Goal: Task Accomplishment & Management: Complete application form

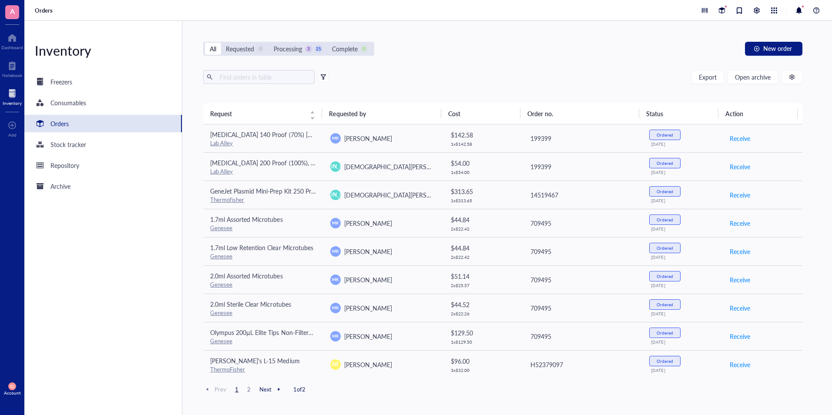
scroll to position [141, 0]
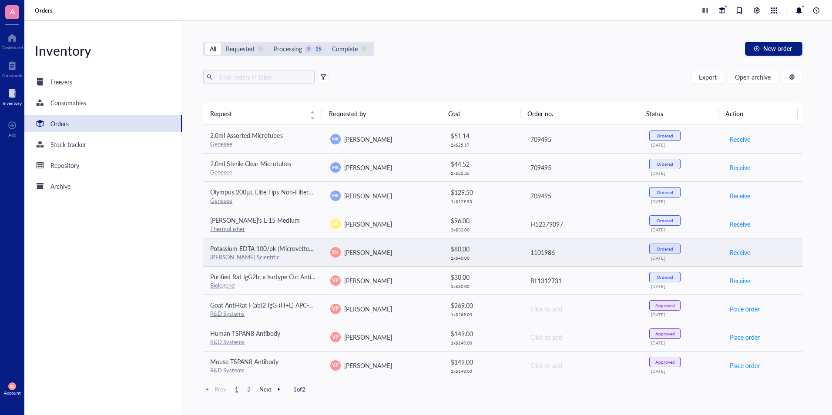
click at [245, 254] on div "[PERSON_NAME] Scientific" at bounding box center [263, 257] width 106 height 8
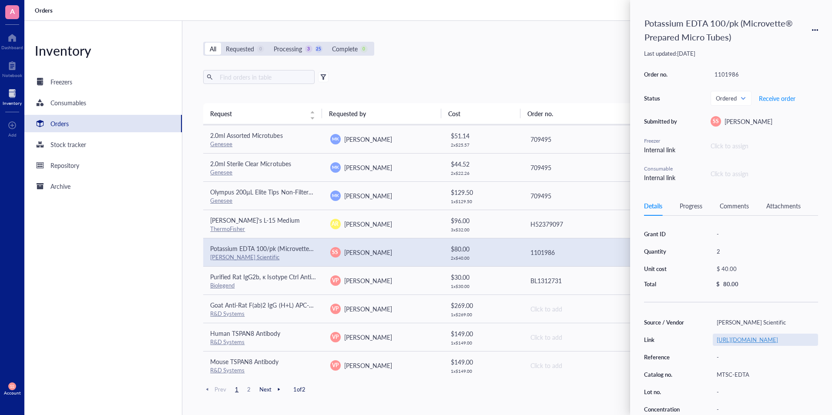
click at [757, 344] on link "[URL][DOMAIN_NAME]" at bounding box center [747, 340] width 61 height 8
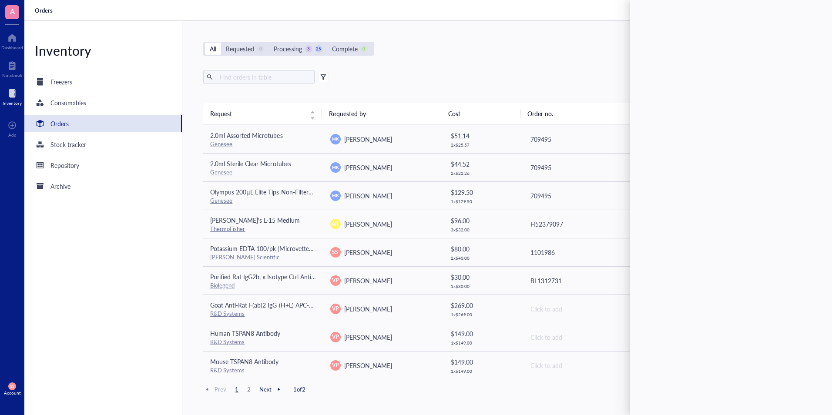
click at [446, 63] on div "All Requested 0 Processing 3 25 Complete 0 New order Export Open archive Reques…" at bounding box center [502, 218] width 641 height 394
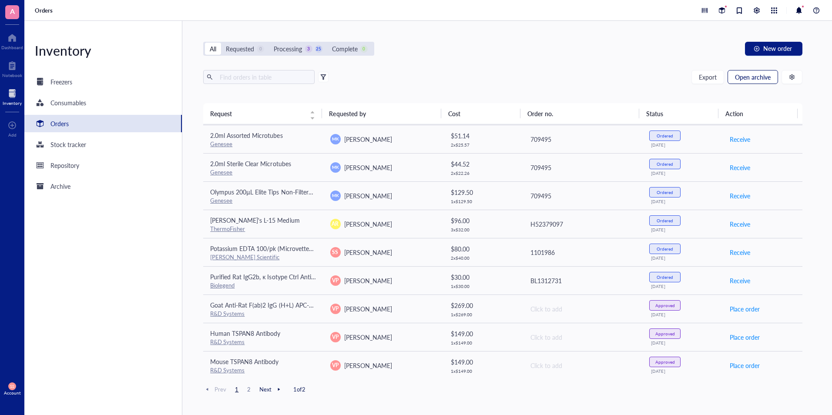
click at [747, 79] on span "Open archive" at bounding box center [753, 77] width 36 height 7
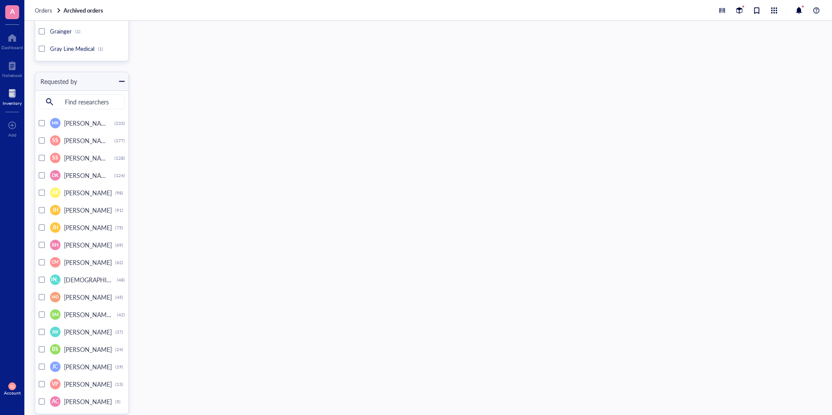
scroll to position [3298, 0]
click at [71, 298] on span "[PERSON_NAME]" at bounding box center [88, 296] width 48 height 9
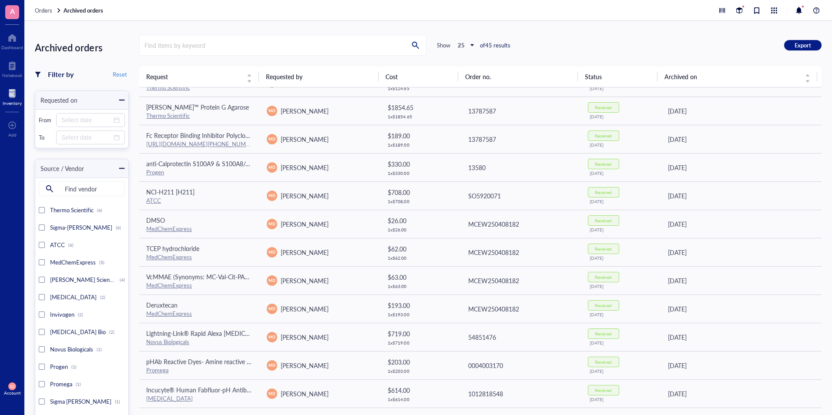
click at [12, 90] on div at bounding box center [12, 94] width 19 height 14
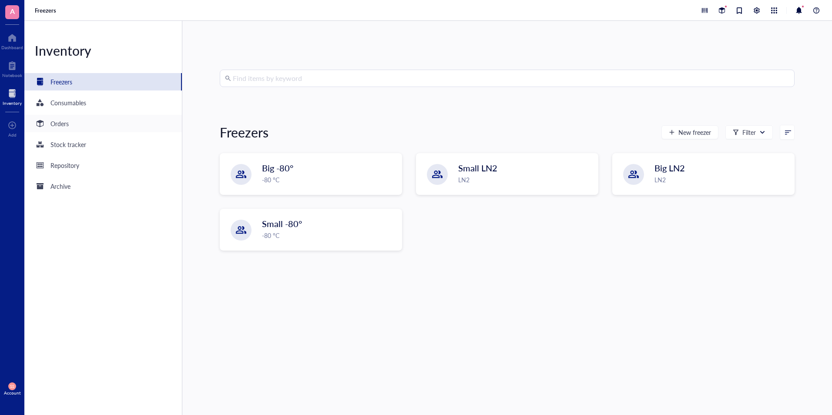
click at [63, 119] on div "Orders" at bounding box center [60, 124] width 18 height 10
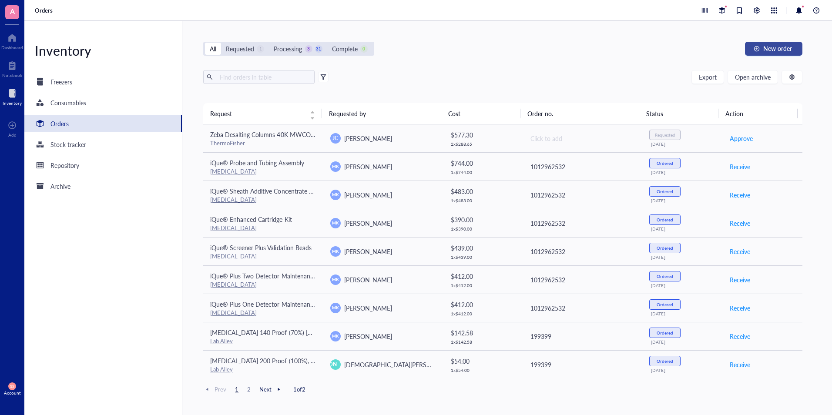
click at [766, 51] on span "New order" at bounding box center [778, 48] width 29 height 7
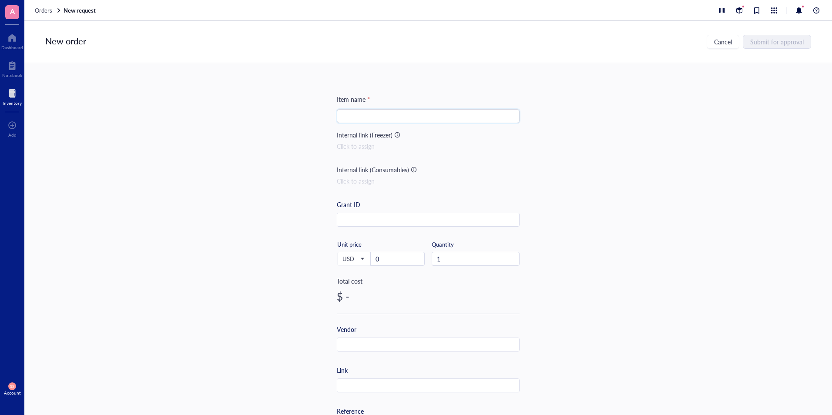
click at [393, 119] on input "search" at bounding box center [428, 116] width 172 height 13
paste input "Easy Touch U-100 [MEDICAL_DATA] Syringe with Needle, 27G 1cc 1/2-Inch (12.7mm),…"
type input "Easy Touch U-100 [MEDICAL_DATA] Syringe with Needle, 27G 1cc 1/2-Inch (12.7mm),…"
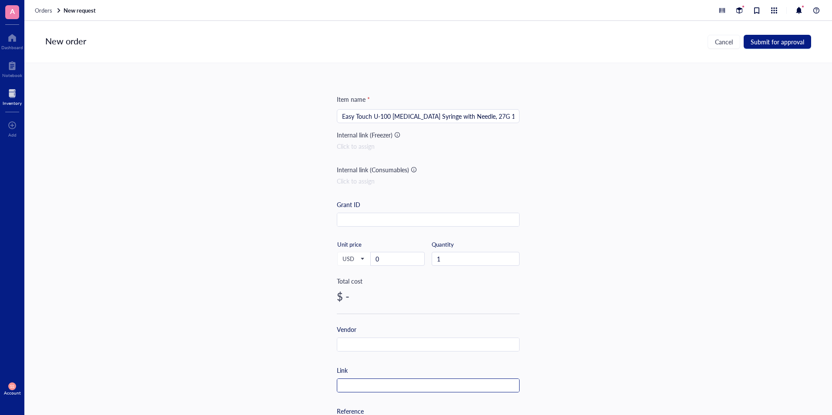
click at [356, 382] on input "text" at bounding box center [428, 386] width 182 height 14
paste input "[URL][DOMAIN_NAME][MEDICAL_DATA]"
type input "[URL][DOMAIN_NAME][MEDICAL_DATA]"
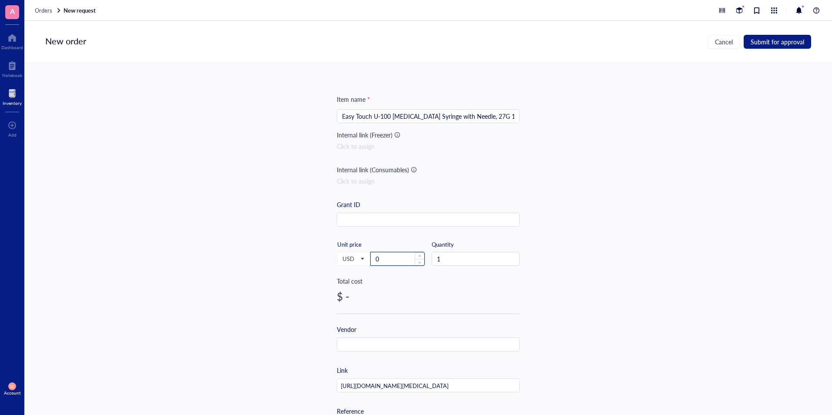
click at [384, 258] on input "0" at bounding box center [398, 259] width 54 height 13
paste input "18.99"
type input "18.99"
type input "2"
click at [515, 256] on span "Increase Value" at bounding box center [515, 257] width 10 height 8
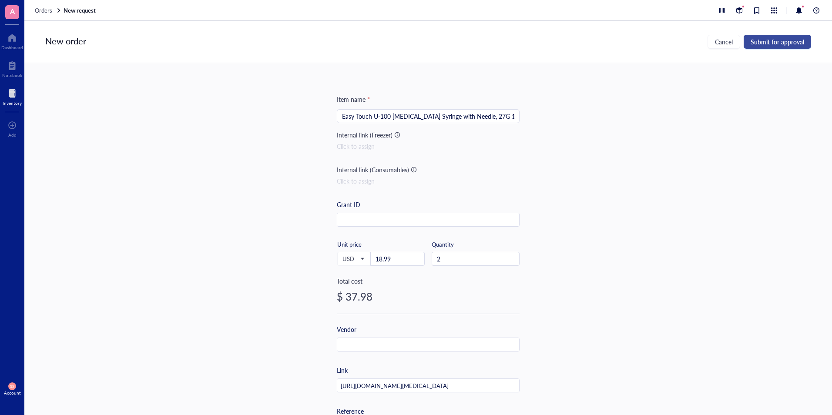
click at [759, 43] on span "Submit for approval" at bounding box center [778, 41] width 54 height 7
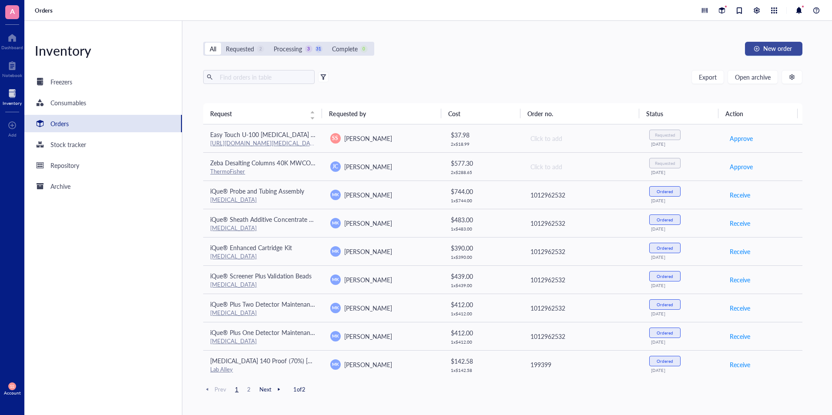
click at [761, 55] on button "New order" at bounding box center [773, 49] width 57 height 14
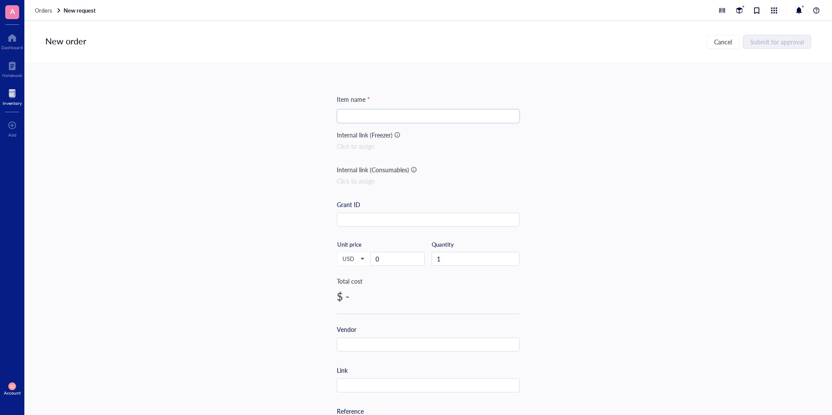
click at [416, 118] on input "search" at bounding box center [428, 116] width 172 height 13
paste input "EasyTouch U-100 [MEDICAL_DATA] Syringe with Needle, 27G 0.5cc 1/2-Inch (12.7mm)…"
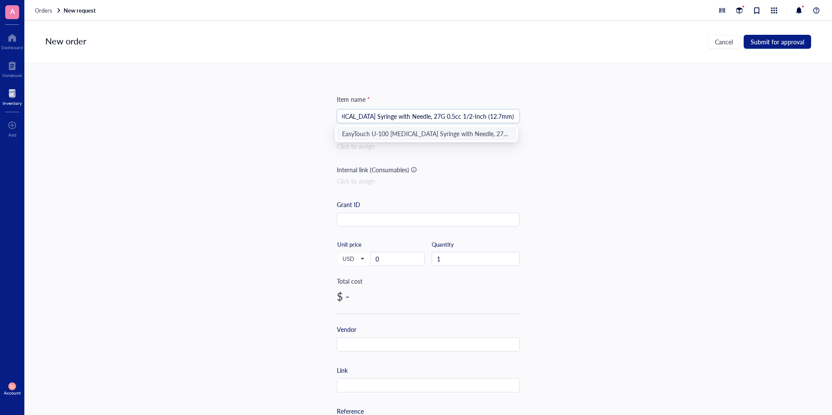
type input "EasyTouch U-100 [MEDICAL_DATA] Syringe with Needle, 27G 0.5cc 1/2-Inch (12.7mm)…"
click at [411, 253] on input "0" at bounding box center [398, 259] width 54 height 13
paste input "18.14"
type input "18.14"
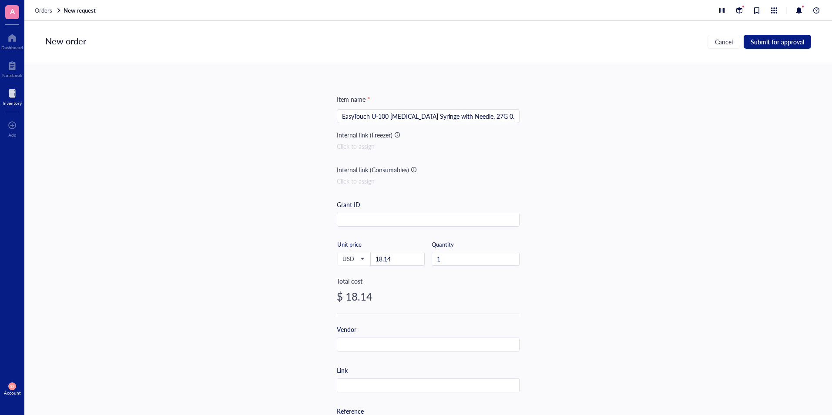
click at [644, 228] on div "Item name * EasyTouch U-100 [MEDICAL_DATA] Syringe with Needle, 27G 0.5cc 1/2-I…" at bounding box center [428, 239] width 808 height 352
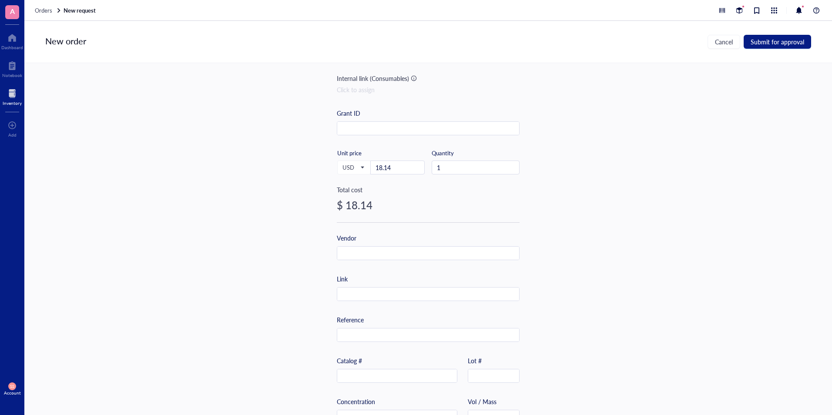
scroll to position [92, 0]
click at [368, 299] on input "text" at bounding box center [428, 294] width 182 height 14
paste input "[URL][DOMAIN_NAME][MEDICAL_DATA]"
type input "[URL][DOMAIN_NAME][MEDICAL_DATA]"
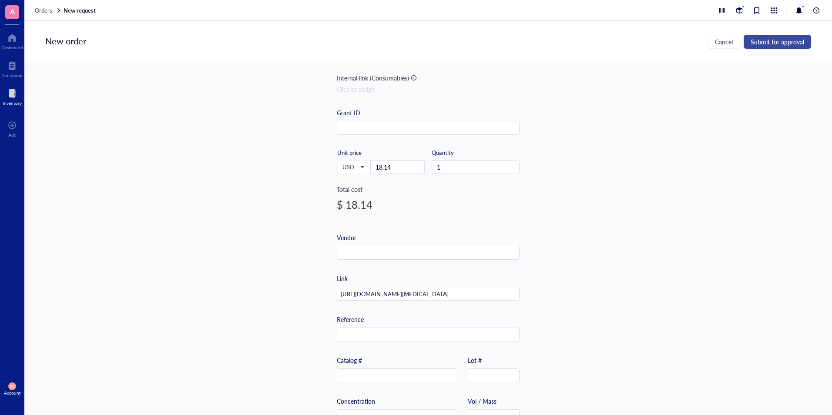
scroll to position [0, 0]
click at [769, 40] on span "Submit for approval" at bounding box center [778, 41] width 54 height 7
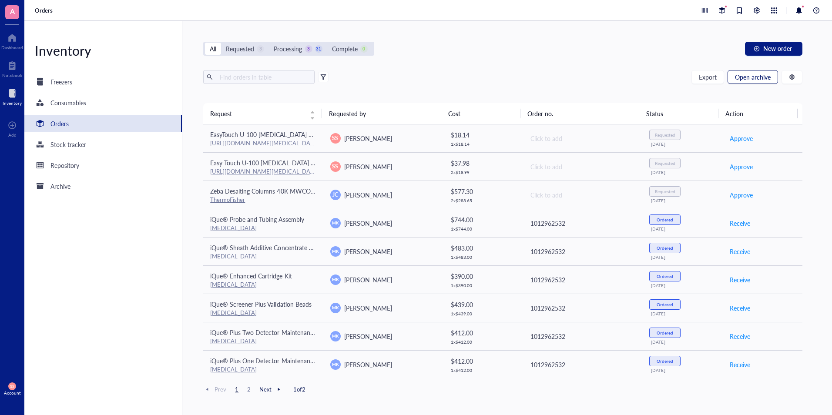
click at [756, 78] on span "Open archive" at bounding box center [753, 77] width 36 height 7
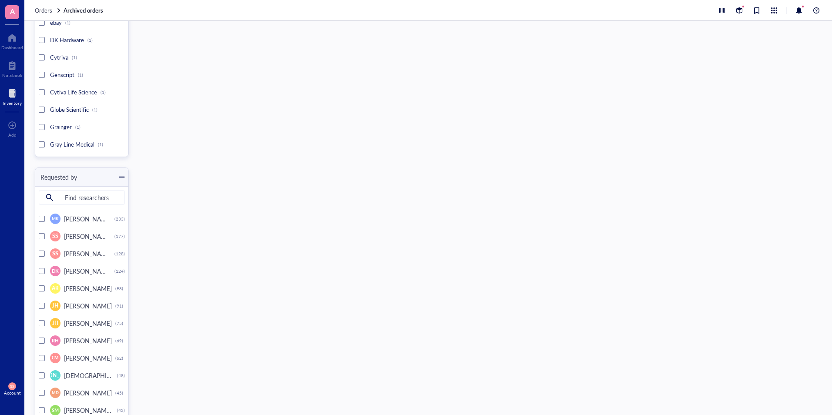
scroll to position [3198, 0]
click at [77, 257] on span "[PERSON_NAME]" at bounding box center [88, 257] width 48 height 9
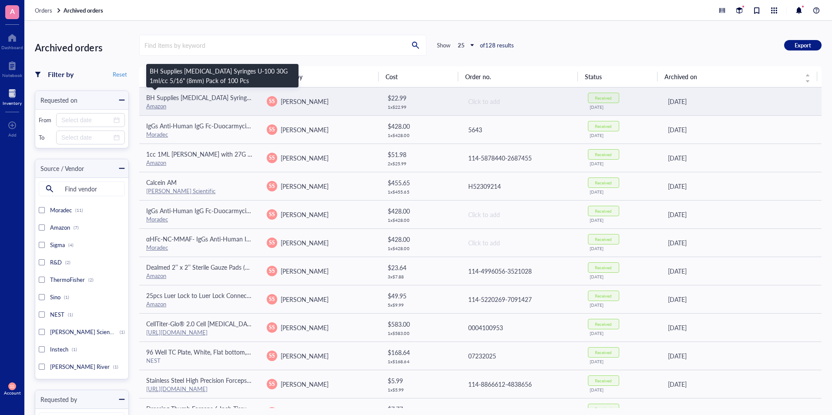
click at [189, 99] on span "BH Supplies [MEDICAL_DATA] Syringes U-100 30G 1ml/cc 5/16" (8mm) Pack of 100 Pcs" at bounding box center [265, 97] width 239 height 9
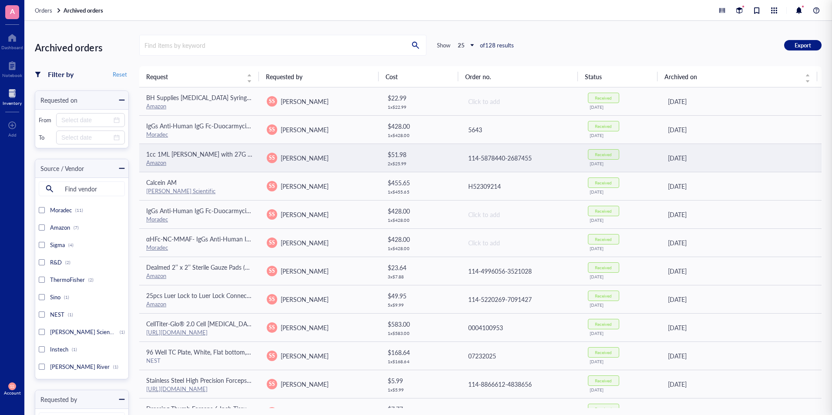
click at [225, 156] on span "1cc 1ML [PERSON_NAME] with 27G 1/2 needl Individual Packaging Disposable Indust…" at bounding box center [314, 154] width 337 height 9
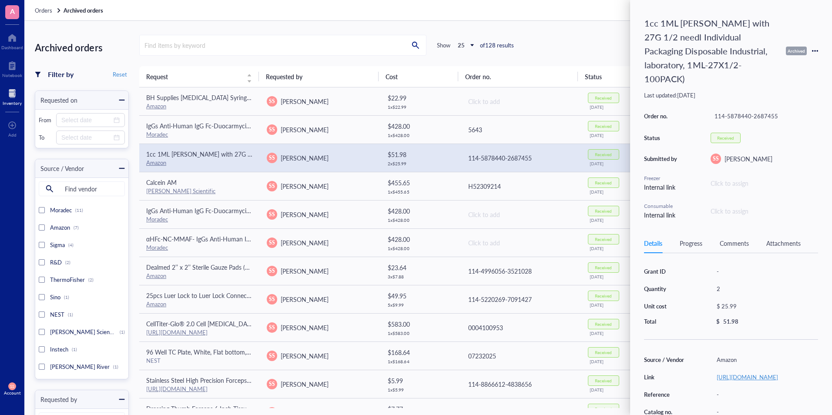
click at [737, 375] on link "[URL][DOMAIN_NAME]" at bounding box center [747, 377] width 61 height 8
click at [814, 48] on icon at bounding box center [815, 51] width 6 height 6
click at [778, 63] on li "Request again" at bounding box center [785, 57] width 66 height 14
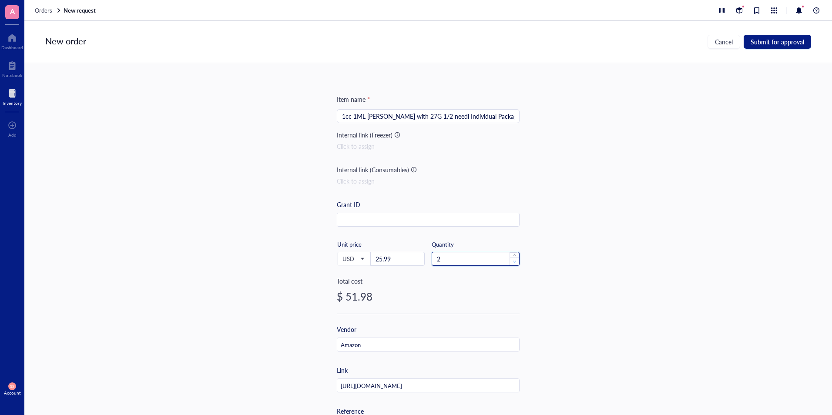
type input "1"
click at [511, 260] on span "Decrease Value" at bounding box center [515, 262] width 10 height 8
click at [749, 38] on button "Submit for approval" at bounding box center [777, 42] width 67 height 14
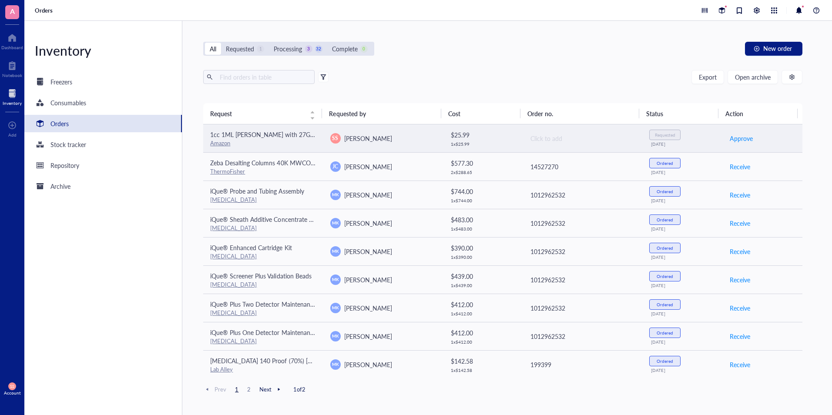
click at [238, 135] on span "1cc 1ML [PERSON_NAME] with 27G 1/2 needl Individual Packaging Disposable Indust…" at bounding box center [378, 134] width 337 height 9
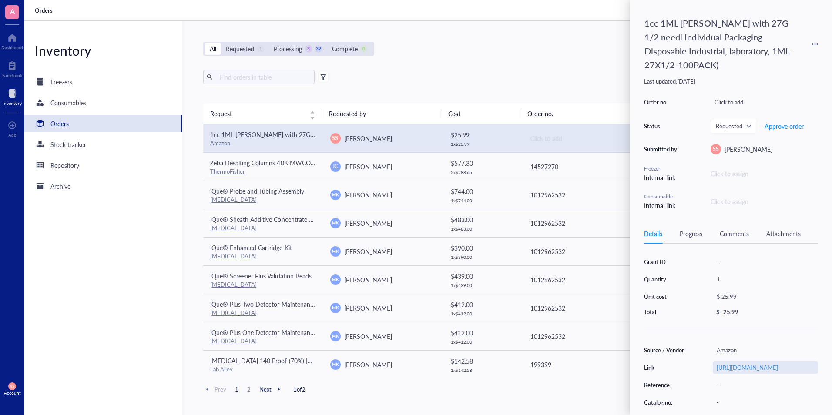
click at [753, 374] on div "[URL][DOMAIN_NAME]" at bounding box center [765, 368] width 105 height 12
click at [556, 52] on div "All Requested 1 Processing 3 32 Complete 0 New order" at bounding box center [502, 49] width 599 height 14
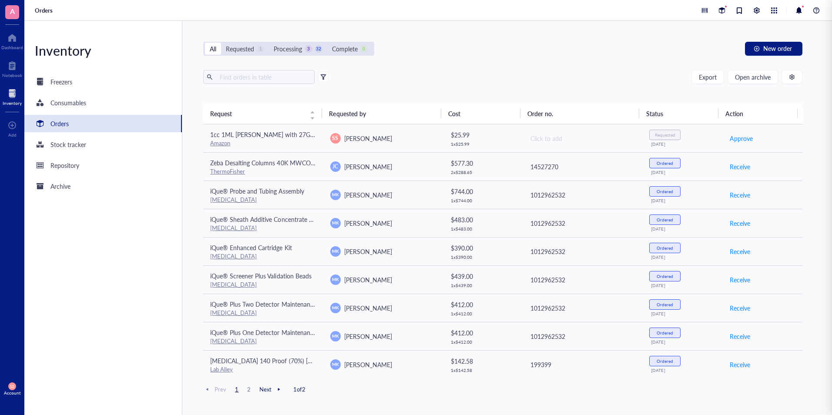
click at [576, 8] on div "Orders" at bounding box center [428, 10] width 808 height 21
click at [767, 47] on span "New order" at bounding box center [778, 48] width 29 height 7
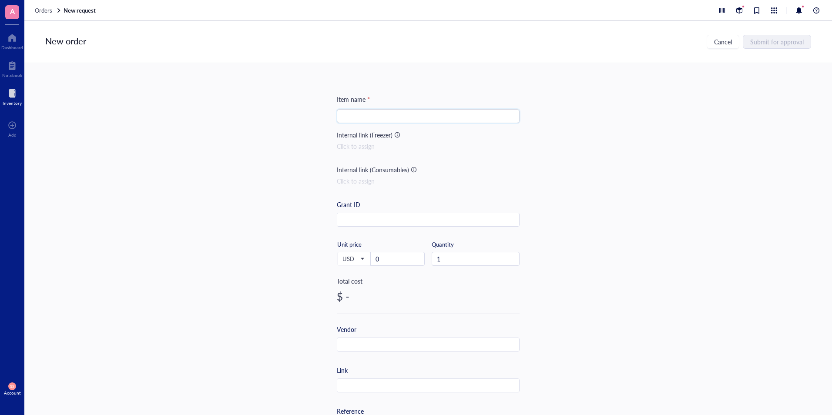
click at [455, 114] on input "search" at bounding box center [428, 116] width 172 height 13
paste input "Veterinary [MEDICAL_DATA] Syringe, U-100, 0.5cc (0.5ml), 27g x 1/2 inch (12.7mm…"
type input "Veterinary [MEDICAL_DATA] Syringe, U-100, 0.5cc (0.5ml), 27g x 1/2 inch (12.7mm…"
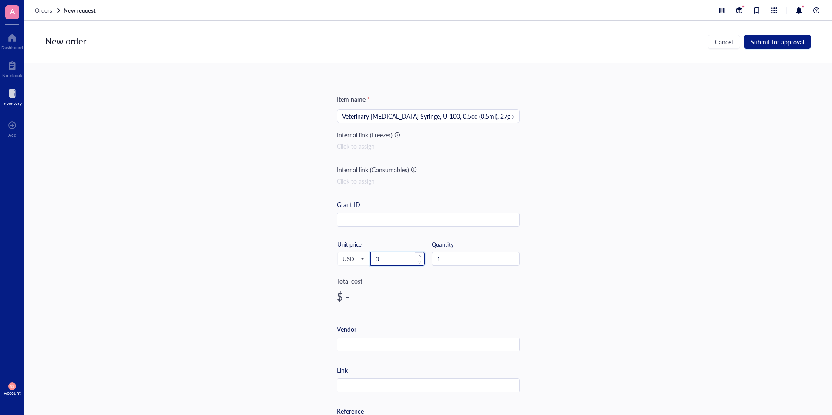
click at [398, 262] on input "0" at bounding box center [398, 259] width 54 height 13
paste input "28.99"
type input "28.99"
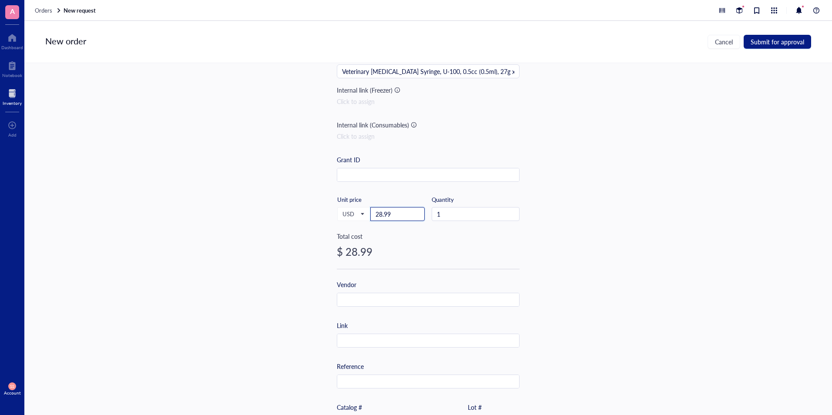
scroll to position [45, 0]
click at [363, 339] on input "text" at bounding box center [428, 341] width 182 height 14
paste input "[URL][DOMAIN_NAME]"
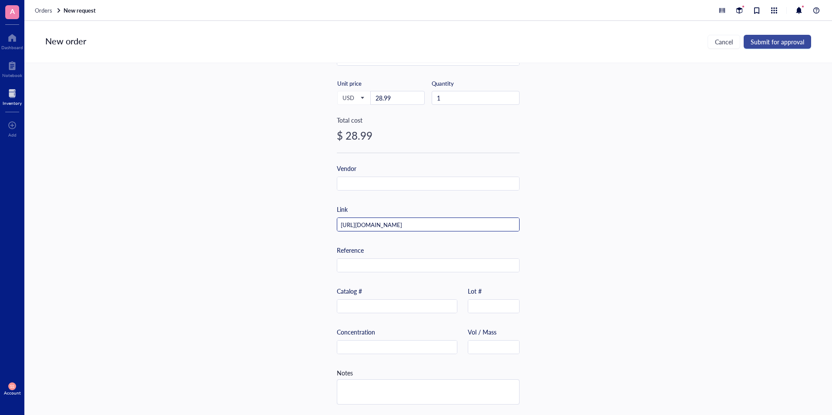
type input "[URL][DOMAIN_NAME]"
click at [759, 46] on button "Submit for approval" at bounding box center [777, 42] width 67 height 14
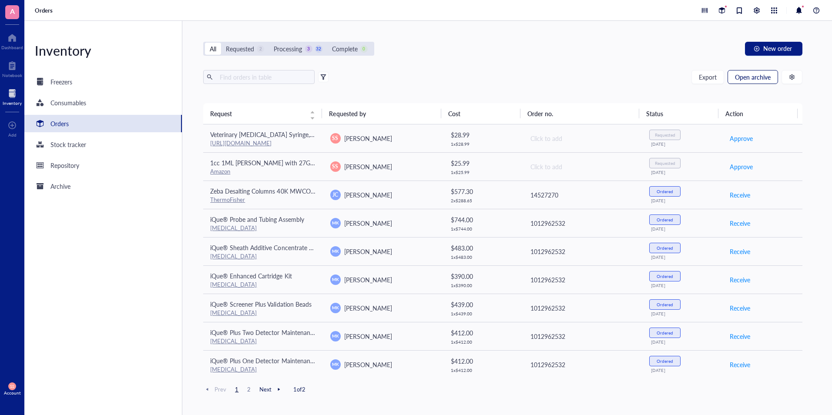
click at [745, 74] on span "Open archive" at bounding box center [753, 77] width 36 height 7
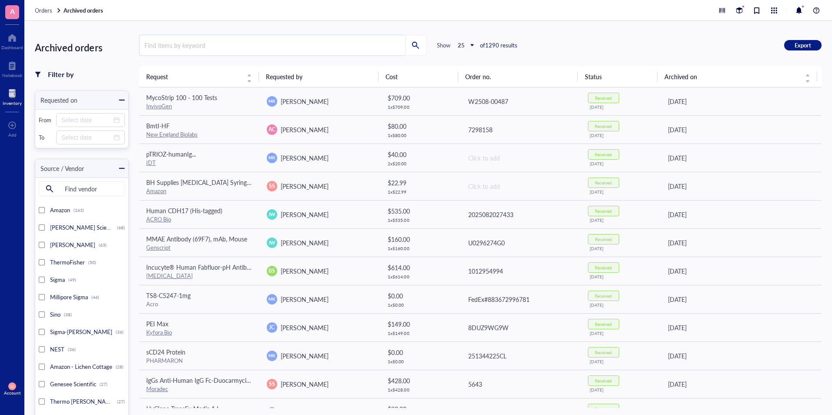
click at [283, 38] on input "search" at bounding box center [273, 45] width 266 height 20
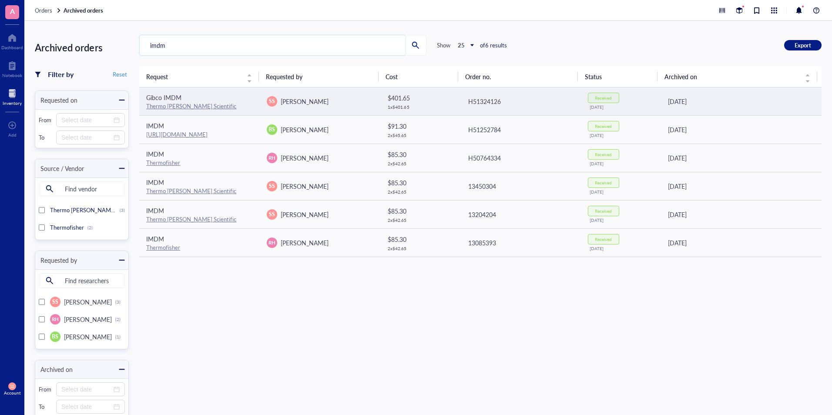
type input "imdm"
click at [772, 105] on div "[DATE]" at bounding box center [741, 102] width 147 height 10
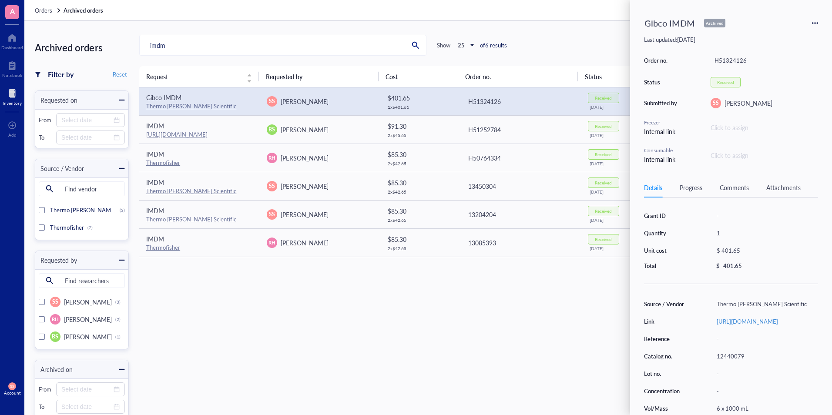
click at [818, 20] on icon at bounding box center [815, 23] width 6 height 6
click at [795, 33] on span "Request again" at bounding box center [784, 36] width 55 height 10
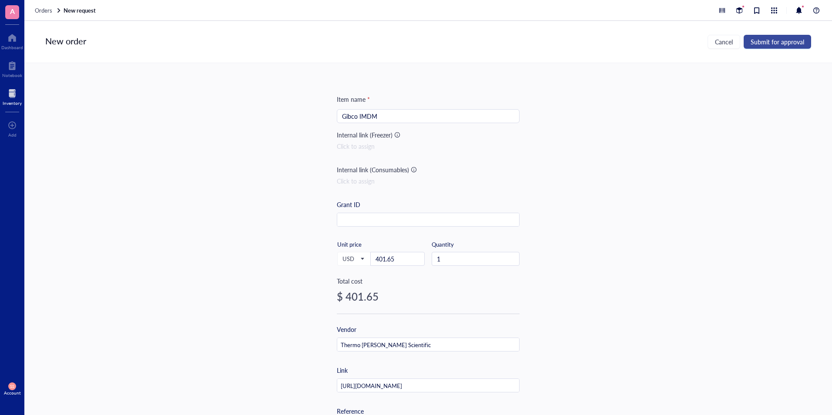
click at [776, 36] on button "Submit for approval" at bounding box center [777, 42] width 67 height 14
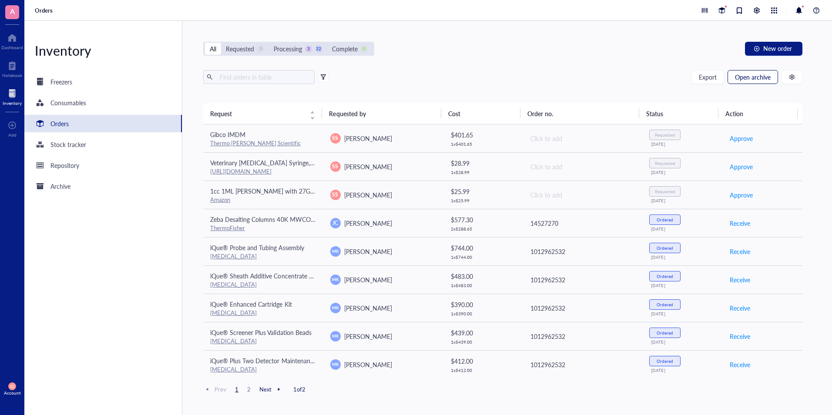
click at [745, 79] on span "Open archive" at bounding box center [753, 77] width 36 height 7
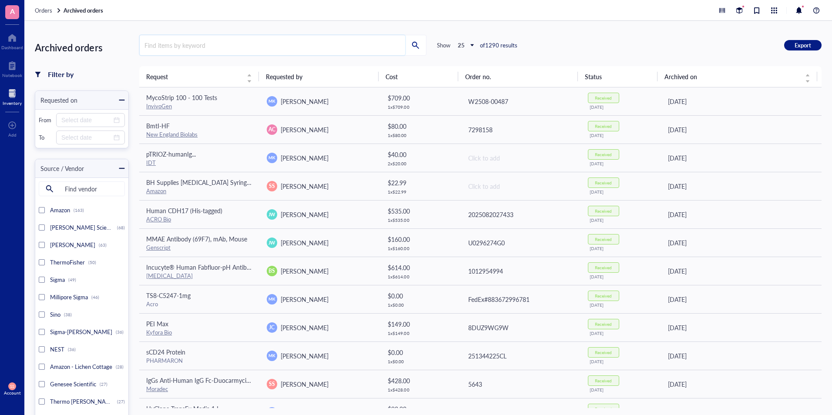
click at [293, 53] on input "search" at bounding box center [273, 45] width 266 height 20
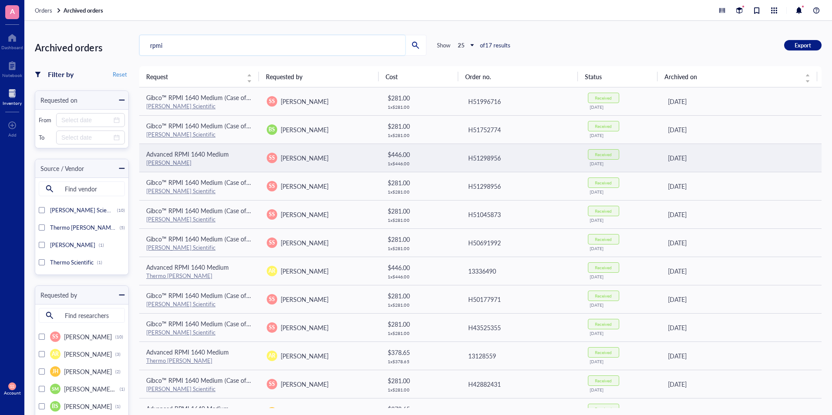
type input "rpmi"
click at [212, 153] on span "Advanced RPMI 1640 Medium" at bounding box center [187, 154] width 83 height 9
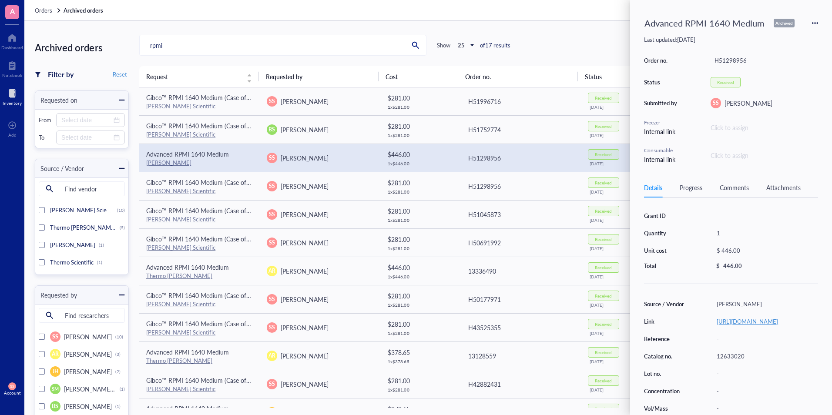
click at [745, 326] on link "[URL][DOMAIN_NAME]" at bounding box center [747, 321] width 61 height 8
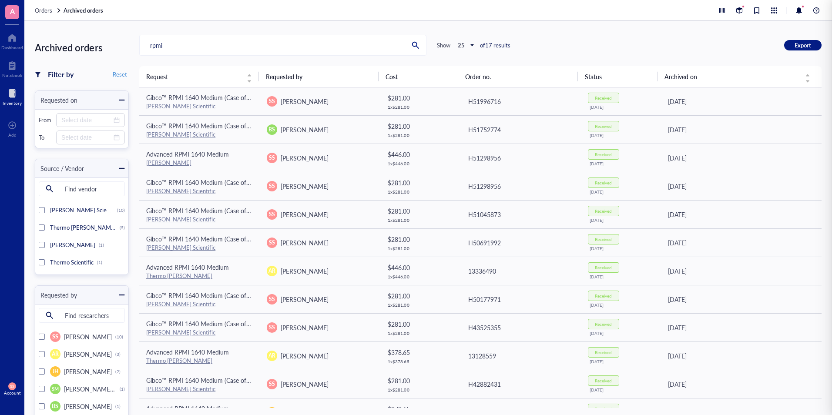
click at [15, 97] on div at bounding box center [12, 94] width 19 height 14
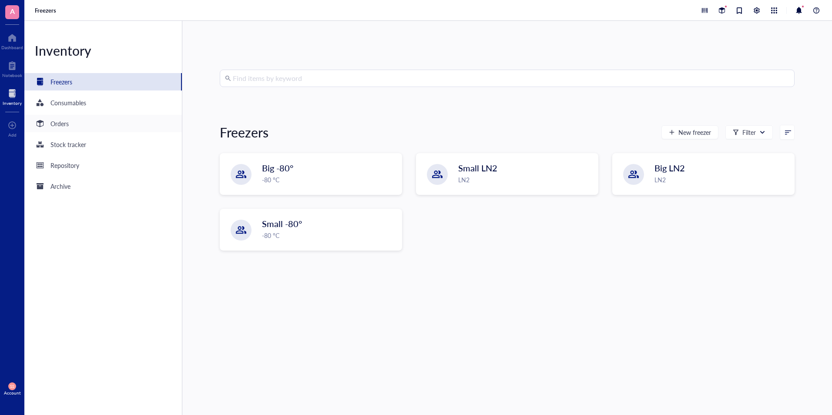
click at [73, 124] on div "Orders" at bounding box center [103, 123] width 158 height 17
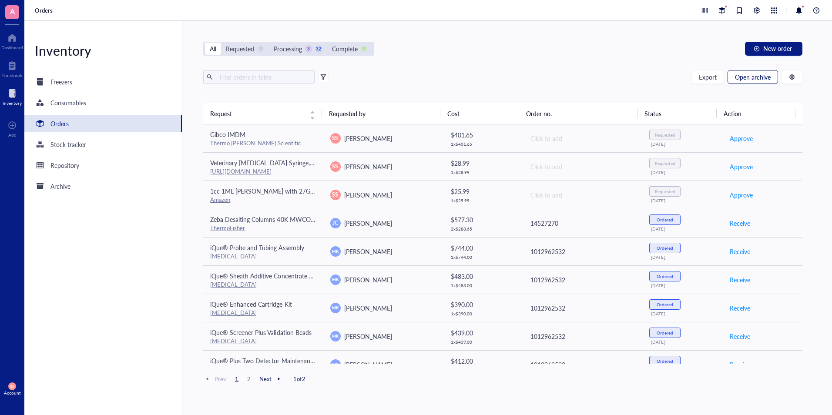
click at [741, 82] on button "Open archive" at bounding box center [753, 77] width 51 height 14
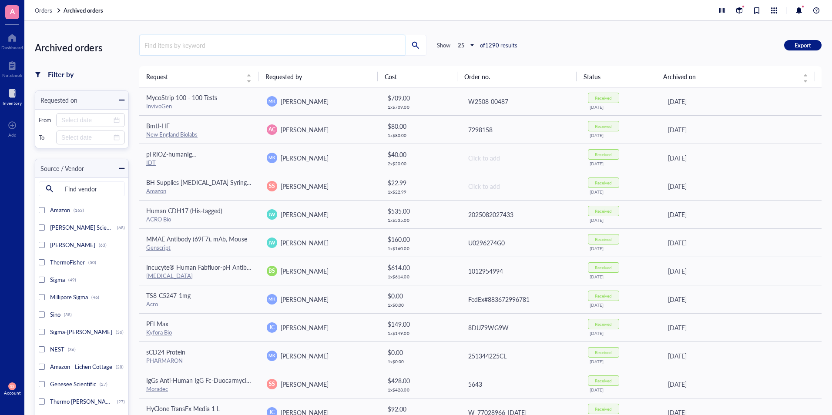
click at [257, 45] on input "search" at bounding box center [273, 45] width 266 height 20
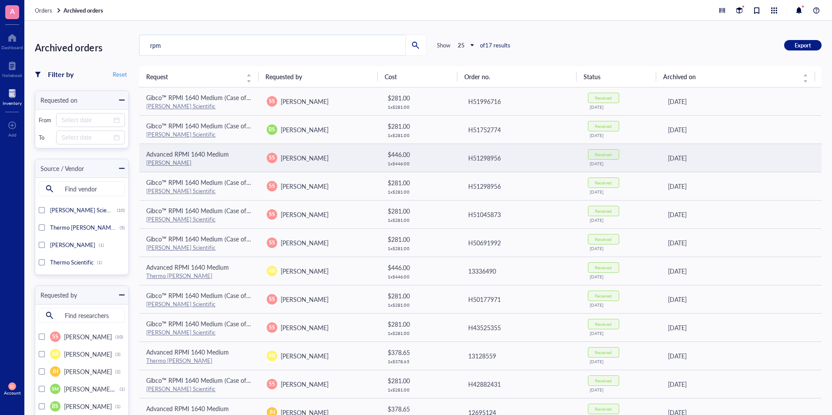
type input "rpm"
click at [220, 152] on span "Advanced RPMI 1640 Medium" at bounding box center [187, 154] width 83 height 9
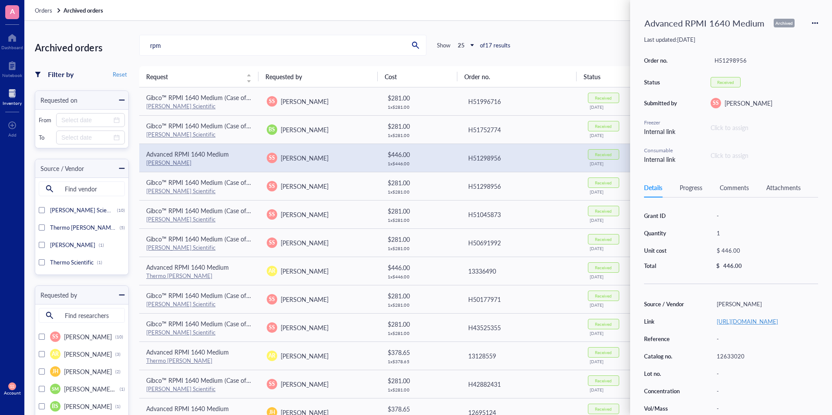
click at [745, 326] on link "[URL][DOMAIN_NAME]" at bounding box center [747, 321] width 61 height 8
click at [811, 22] on div "Advanced RPMI 1640 Medium Archived" at bounding box center [731, 23] width 174 height 18
click at [814, 22] on icon at bounding box center [815, 23] width 6 height 6
drag, startPoint x: 786, startPoint y: 34, endPoint x: 727, endPoint y: 6, distance: 65.0
click at [727, 6] on div "Advanced RPMI 1640 Medium Archived Last updated: [DATE] Order no. H51298956 Sta…" at bounding box center [731, 207] width 202 height 415
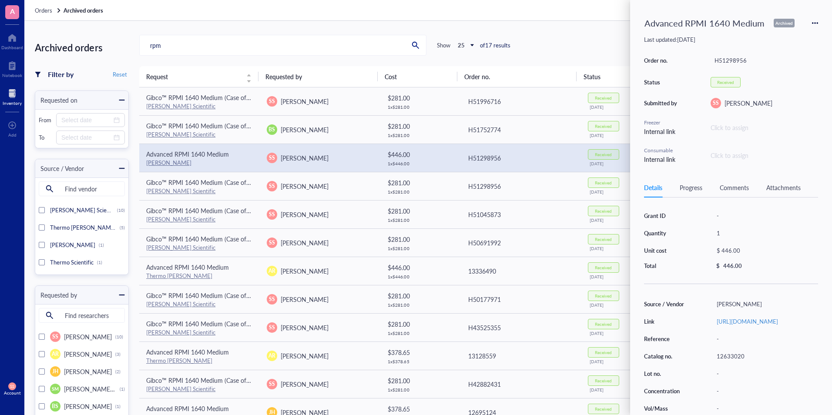
click at [814, 22] on icon at bounding box center [815, 23] width 6 height 6
click at [792, 39] on span "Request again" at bounding box center [784, 36] width 55 height 10
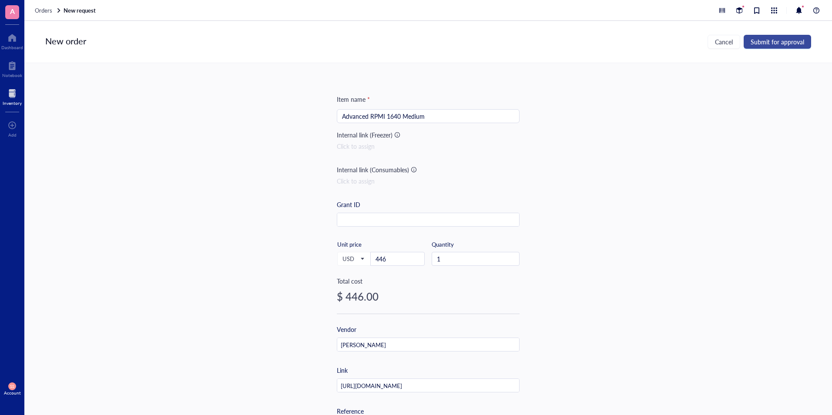
click at [771, 44] on span "Submit for approval" at bounding box center [778, 41] width 54 height 7
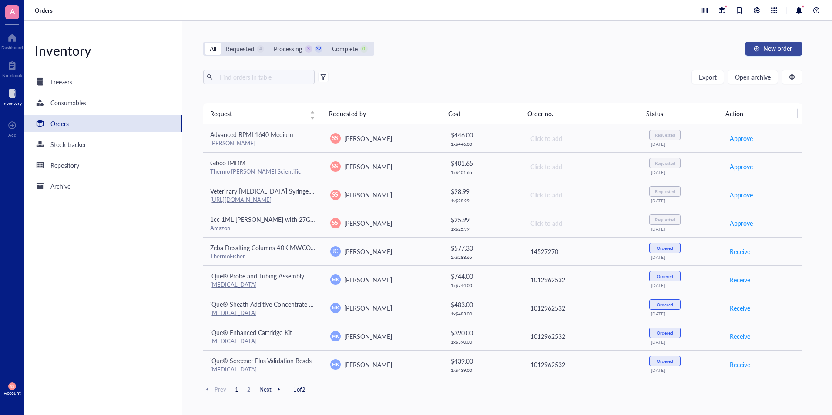
click at [778, 45] on span "New order" at bounding box center [778, 48] width 29 height 7
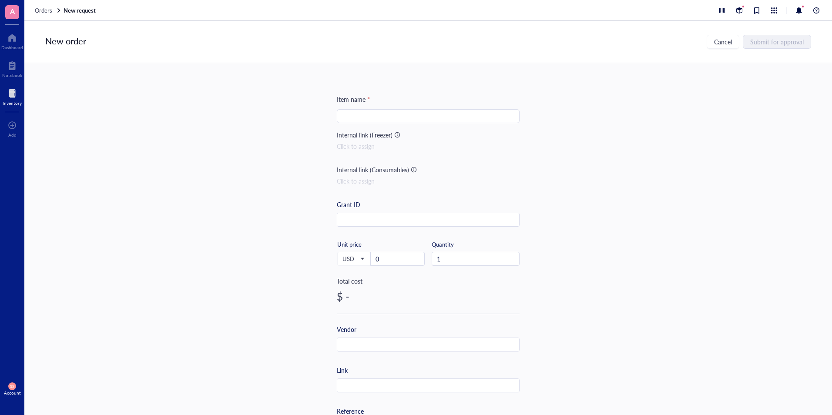
click at [429, 121] on input "search" at bounding box center [428, 116] width 172 height 13
paste input "Micro Blood Collection Tubes 0.5ml EDTA K2 Collecting Lab Tube for Lab Test Tub…"
type input "Micro Blood Collection Tubes 0.5ml EDTA K2 Collecting Lab Tube for Lab Test Tub…"
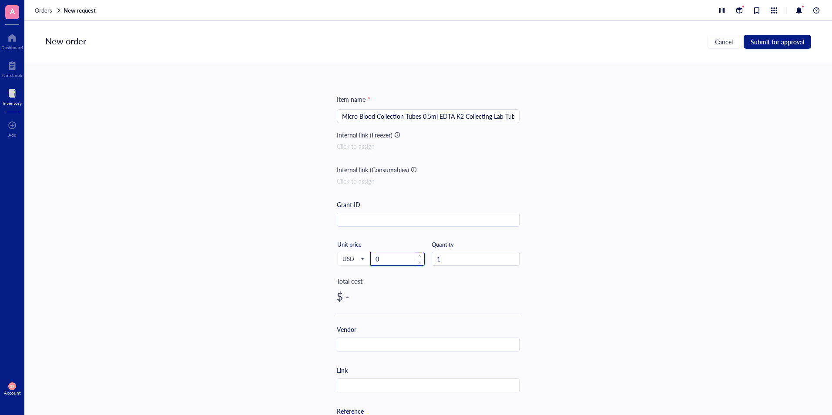
click at [411, 260] on input "0" at bounding box center [398, 259] width 54 height 13
paste input "35.90"
type input "35.9"
click at [367, 382] on input "text" at bounding box center [428, 386] width 182 height 14
paste input "[URL][DOMAIN_NAME]"
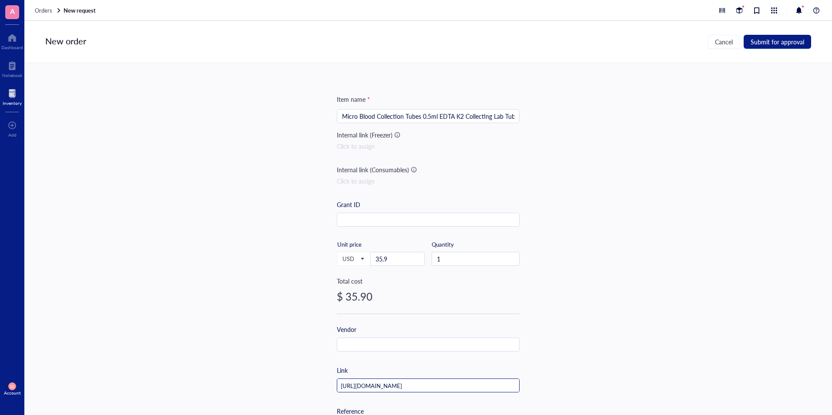
scroll to position [0, 415]
type input "[URL][DOMAIN_NAME]"
click at [762, 43] on span "Submit for approval" at bounding box center [778, 41] width 54 height 7
